Goal: Task Accomplishment & Management: Complete application form

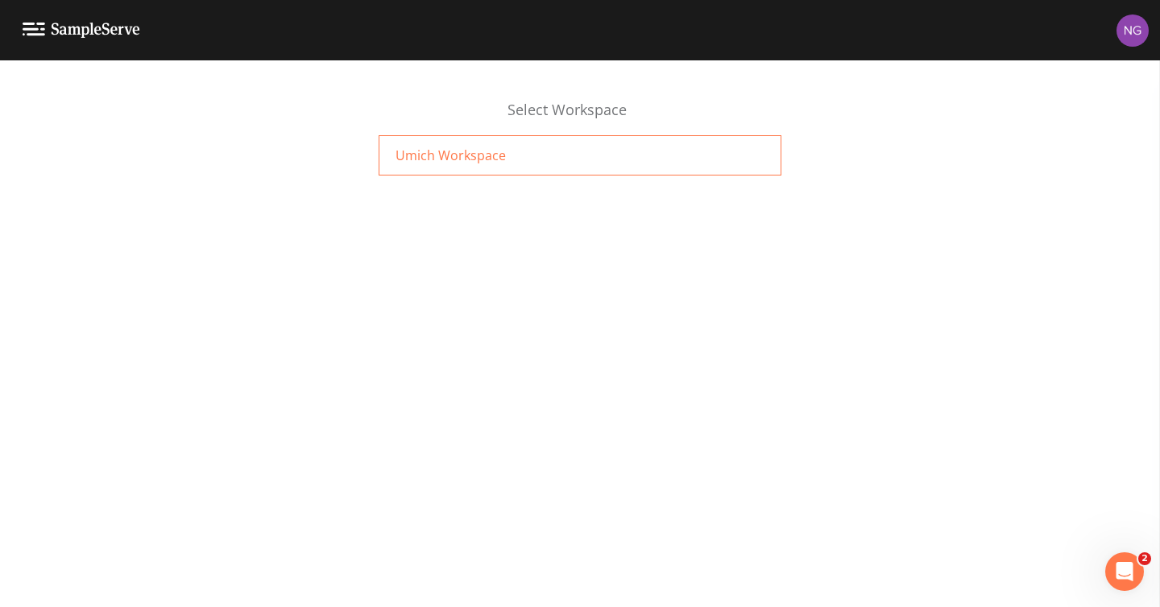
click at [515, 151] on div "Umich Workspace" at bounding box center [580, 155] width 403 height 40
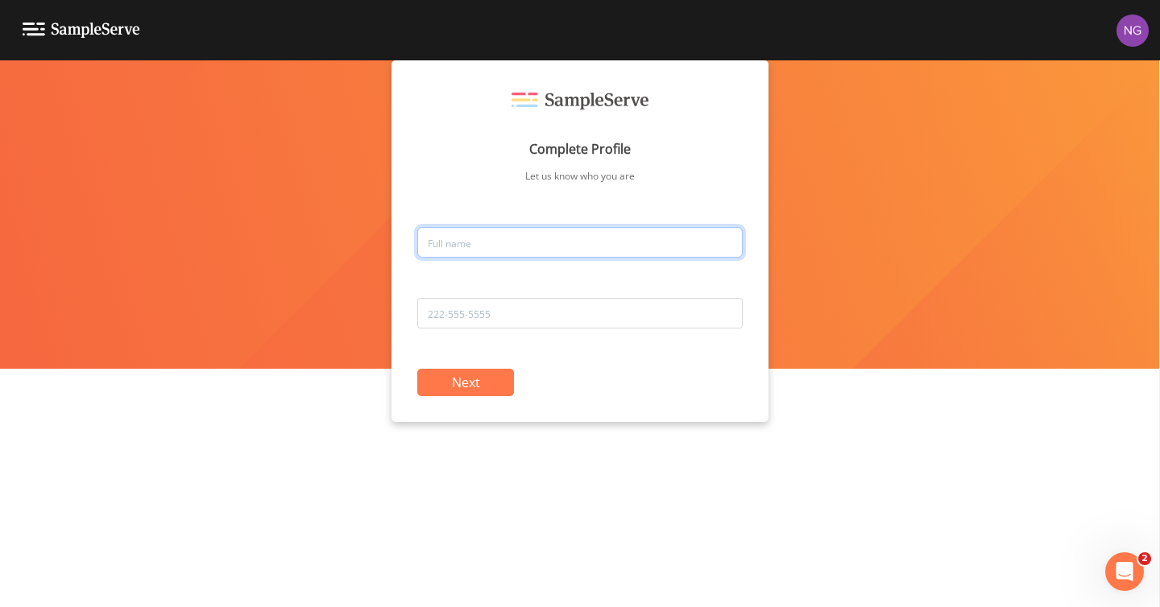
click at [494, 243] on input "text" at bounding box center [579, 242] width 325 height 31
type input "Sami Hoang"
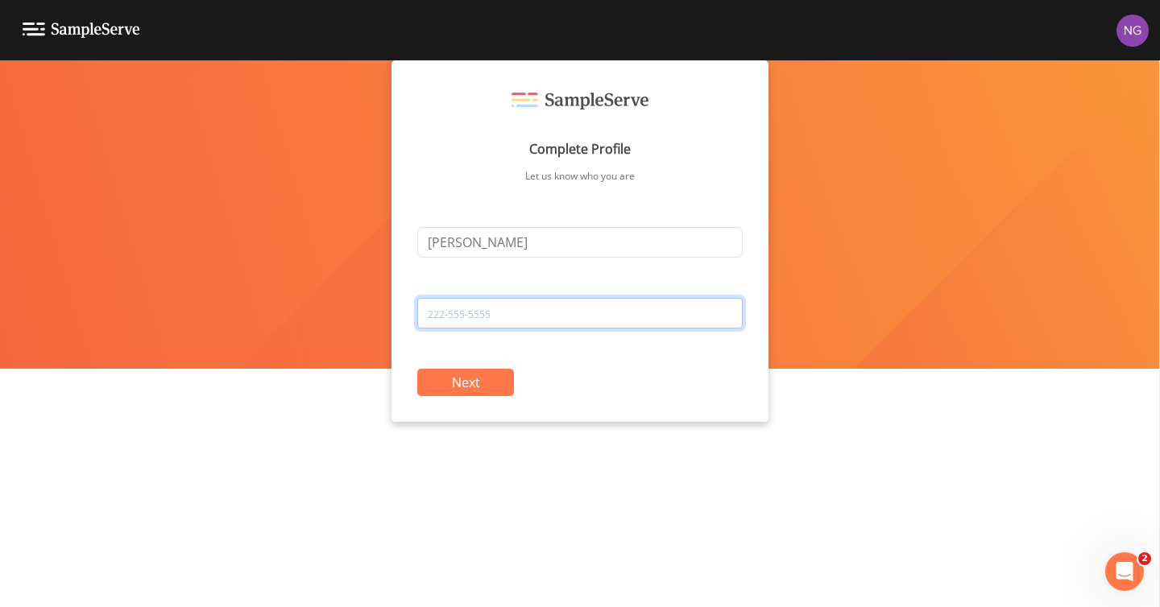
click at [513, 310] on input "tel" at bounding box center [579, 313] width 325 height 31
click at [570, 376] on div "Next" at bounding box center [579, 382] width 325 height 27
click at [484, 372] on button "Next" at bounding box center [465, 382] width 97 height 27
click at [486, 314] on input "tel" at bounding box center [579, 313] width 325 height 31
click at [450, 311] on input "5109469798" at bounding box center [579, 313] width 325 height 31
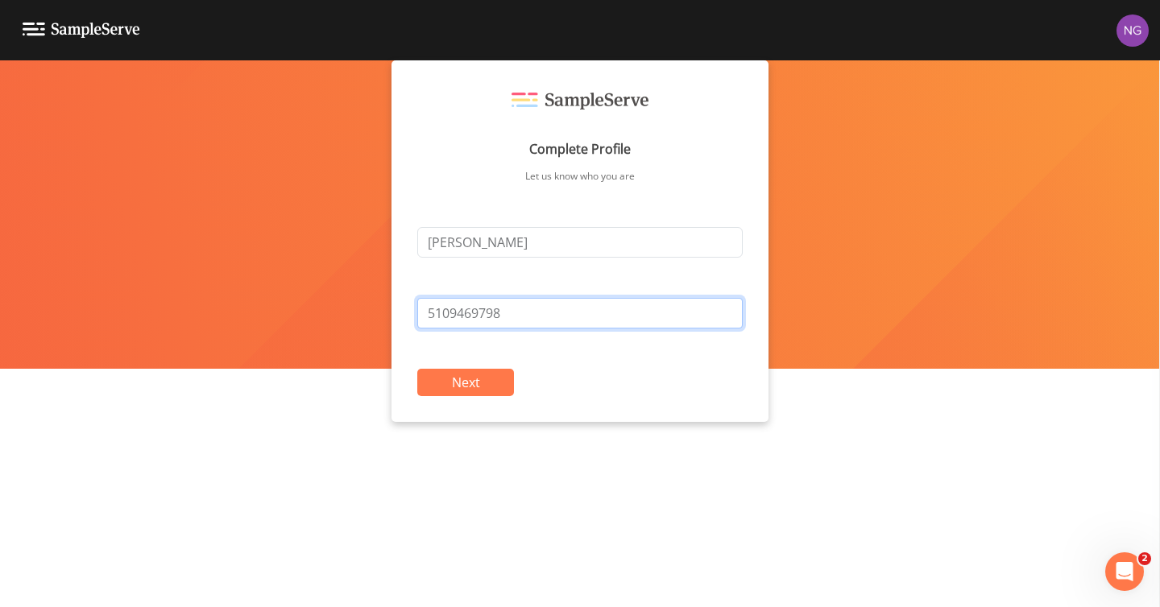
click at [475, 311] on input "5109469798" at bounding box center [579, 313] width 325 height 31
click at [524, 310] on input "5109469798" at bounding box center [579, 313] width 325 height 31
type input "5109469798"
click at [499, 373] on button "Next" at bounding box center [465, 382] width 97 height 27
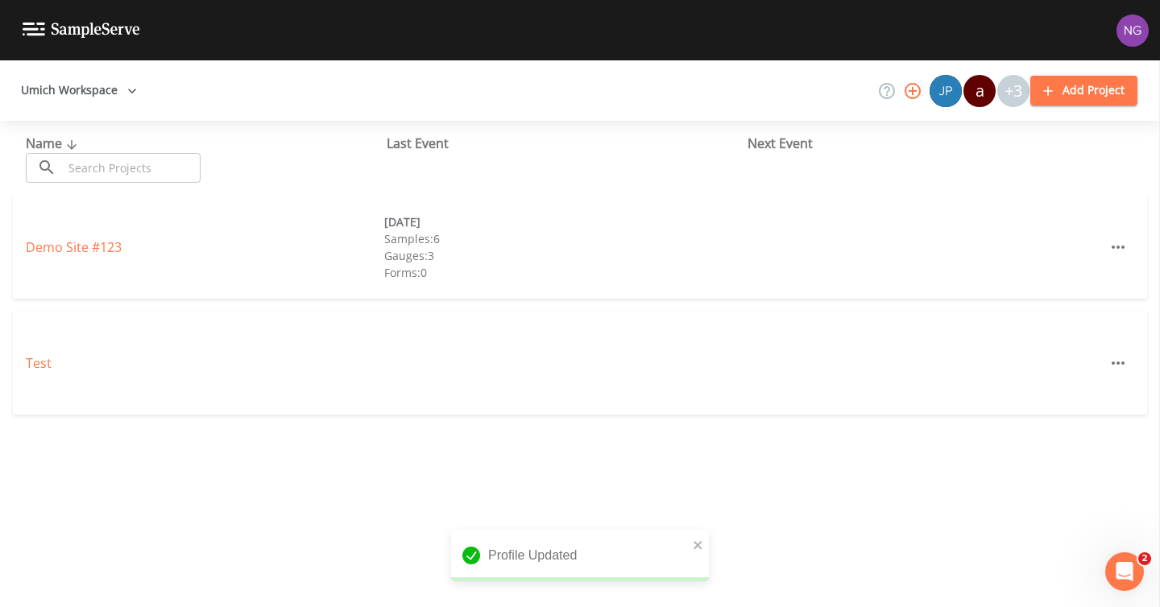
click at [1015, 94] on div "+3" at bounding box center [1013, 91] width 32 height 32
click at [1020, 100] on div "+3" at bounding box center [1013, 91] width 32 height 32
click at [890, 91] on icon at bounding box center [887, 91] width 16 height 16
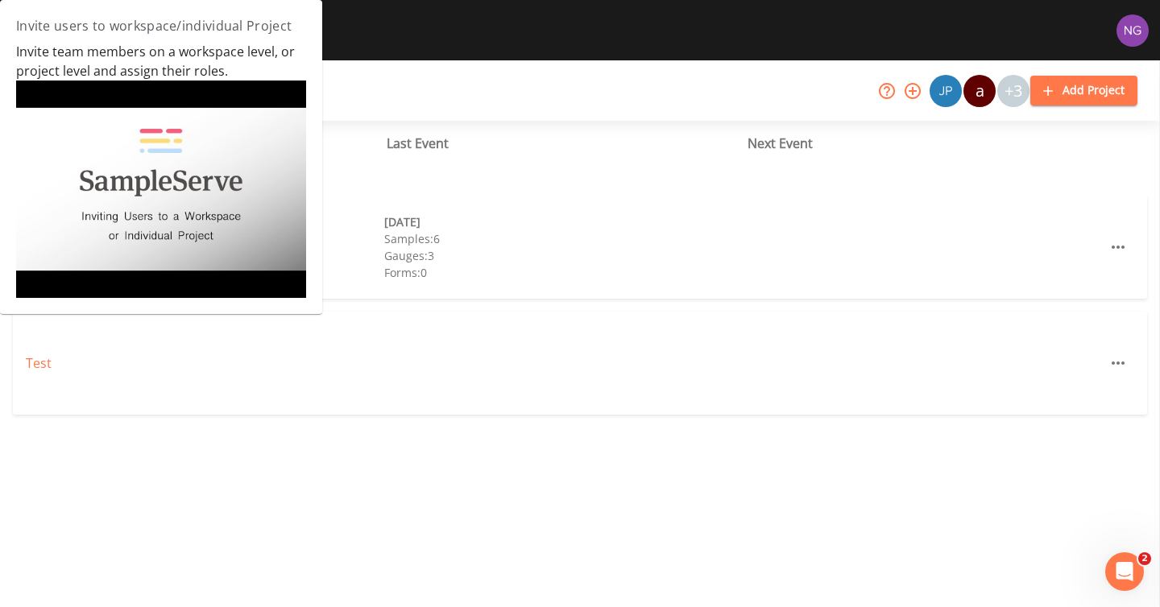
click at [882, 93] on icon at bounding box center [886, 90] width 19 height 19
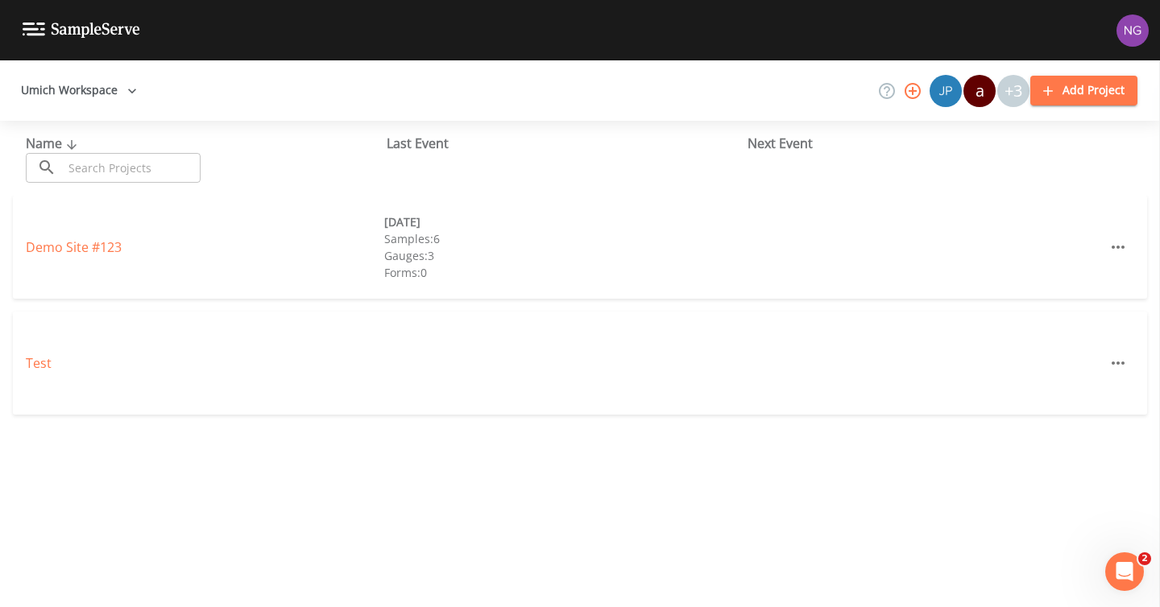
click at [908, 93] on icon "button" at bounding box center [913, 91] width 16 height 16
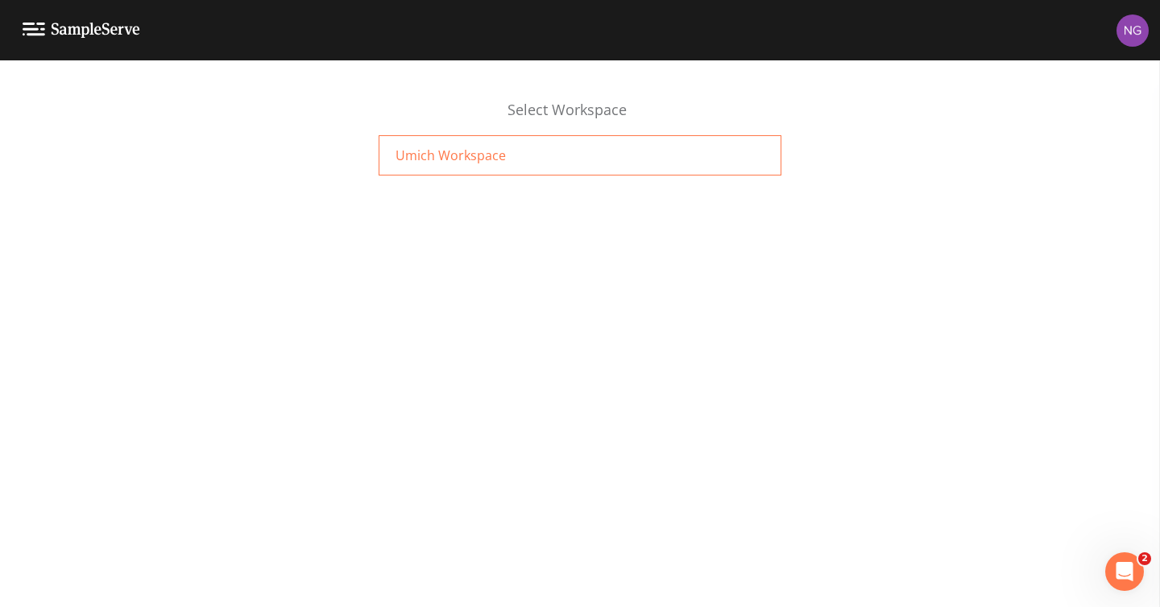
click at [501, 159] on div "Umich Workspace" at bounding box center [580, 155] width 403 height 40
